Goal: Find specific page/section: Find specific page/section

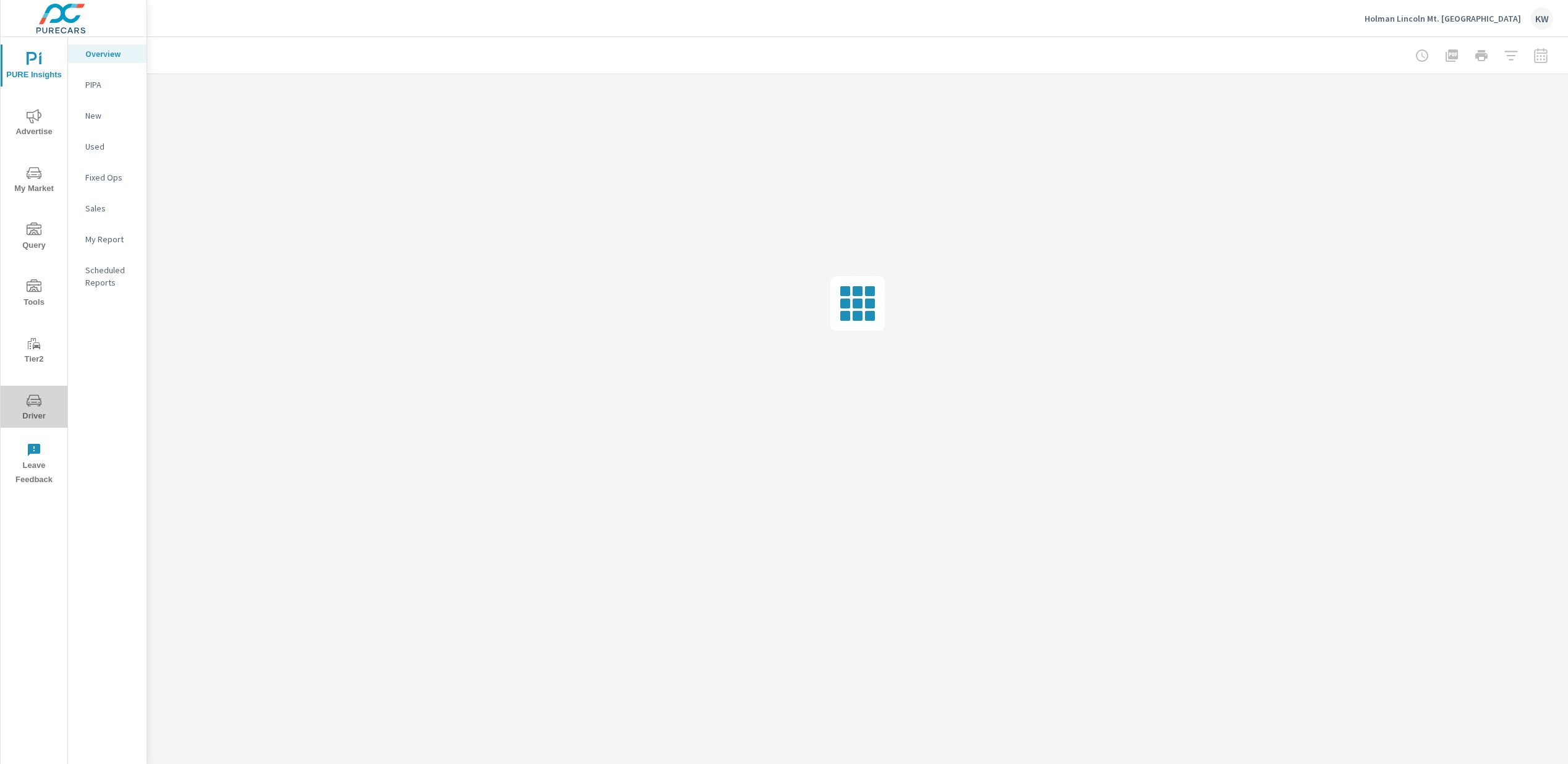
click at [41, 408] on span "Driver" at bounding box center [35, 408] width 59 height 31
click at [34, 412] on span "Driver" at bounding box center [35, 408] width 59 height 31
click at [32, 407] on span "Driver" at bounding box center [35, 408] width 59 height 31
click at [29, 416] on span "Driver" at bounding box center [35, 408] width 59 height 31
